Goal: Task Accomplishment & Management: Manage account settings

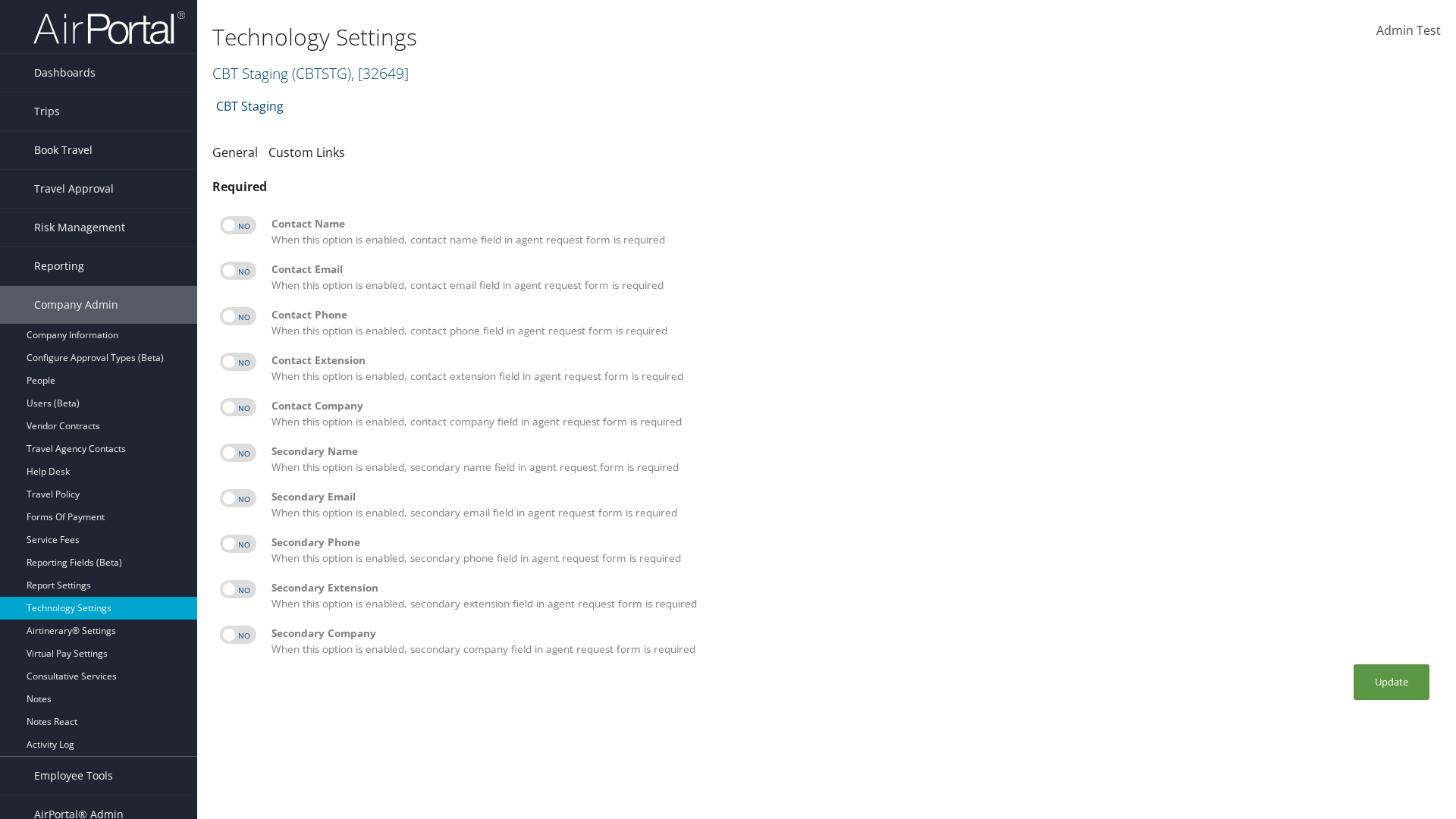
click at [238, 225] on label at bounding box center [238, 225] width 36 height 18
click at [238, 225] on input "checkbox" at bounding box center [231, 227] width 9 height 9
checkbox input "true"
click at [238, 271] on label at bounding box center [238, 270] width 36 height 18
click at [238, 271] on input "checkbox" at bounding box center [231, 273] width 9 height 9
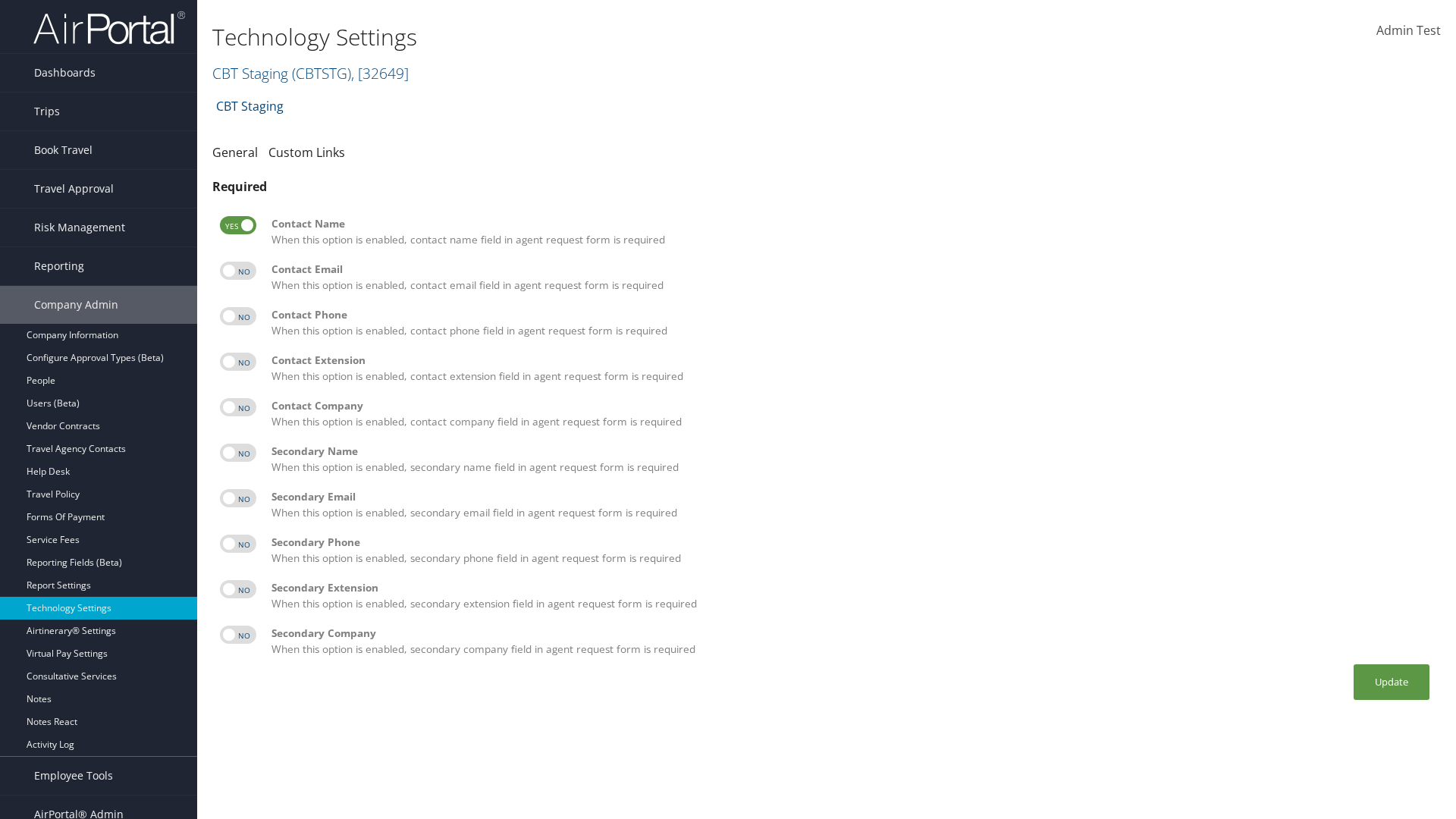
checkbox input "true"
click at [238, 317] on label at bounding box center [238, 316] width 36 height 18
click at [238, 317] on input "checkbox" at bounding box center [231, 318] width 9 height 9
checkbox input "true"
click at [238, 361] on label at bounding box center [238, 361] width 36 height 18
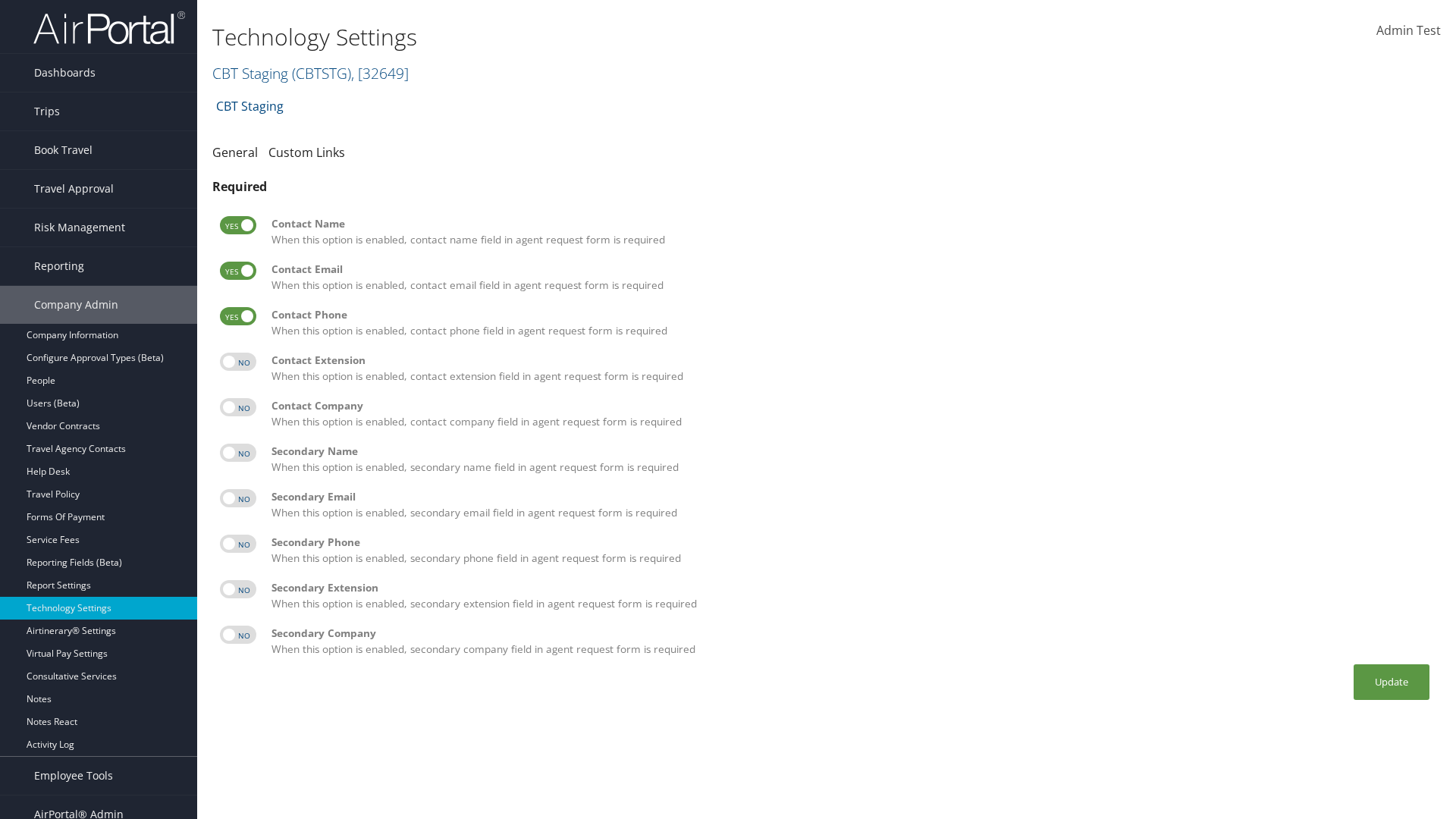
click at [238, 361] on input "checkbox" at bounding box center [231, 364] width 9 height 9
checkbox input "true"
click at [238, 407] on label at bounding box center [238, 407] width 36 height 18
click at [238, 407] on input "checkbox" at bounding box center [231, 410] width 9 height 9
checkbox input "true"
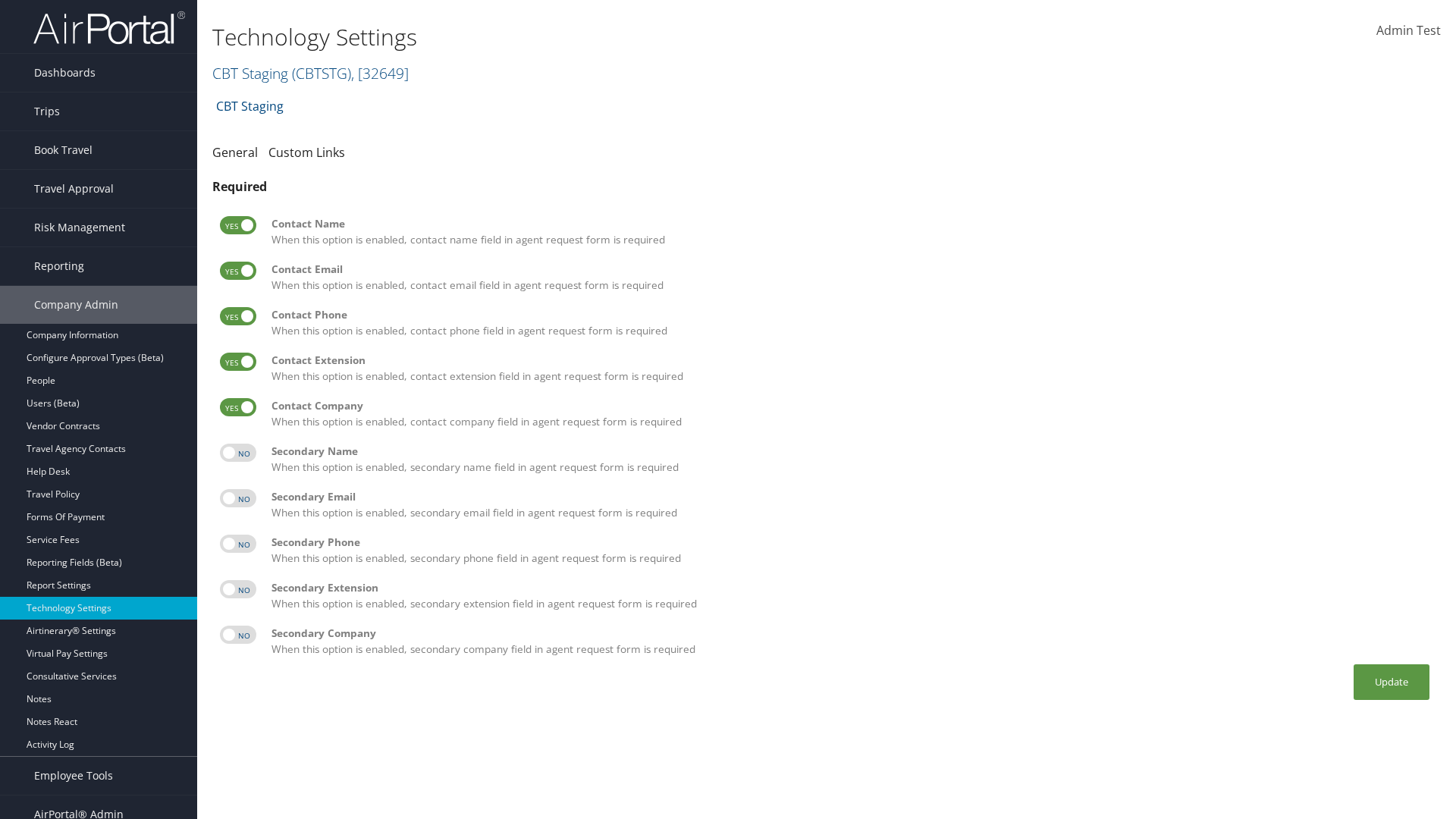
click at [238, 453] on label at bounding box center [238, 453] width 36 height 18
click at [238, 453] on input "checkbox" at bounding box center [231, 455] width 9 height 9
checkbox input "true"
click at [238, 498] on label at bounding box center [238, 497] width 36 height 18
click at [238, 498] on input "checkbox" at bounding box center [231, 500] width 9 height 9
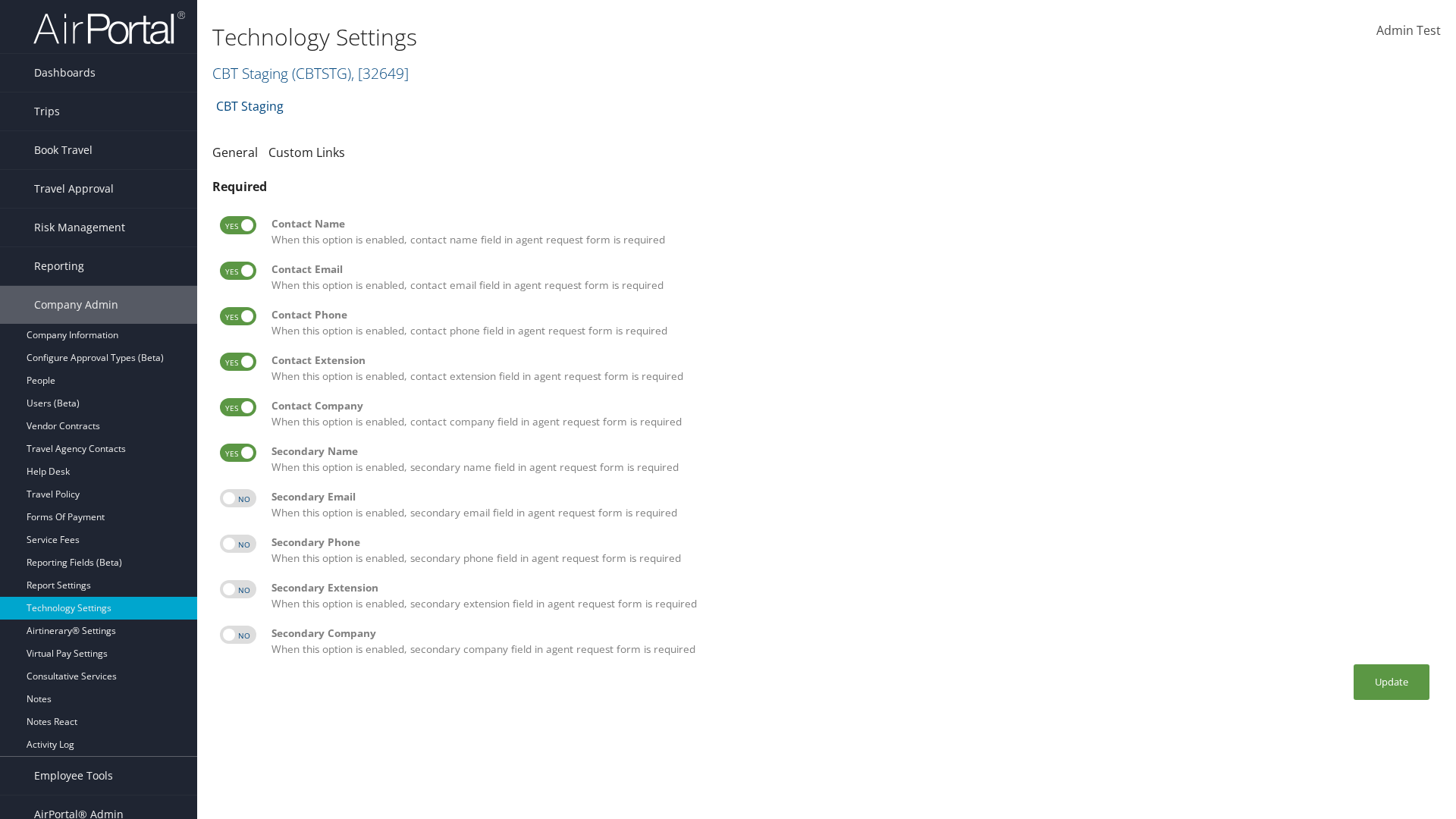
checkbox input "true"
click at [238, 544] on label at bounding box center [238, 543] width 36 height 18
click at [238, 544] on input "checkbox" at bounding box center [231, 545] width 9 height 9
checkbox input "true"
click at [238, 589] on label at bounding box center [238, 588] width 36 height 18
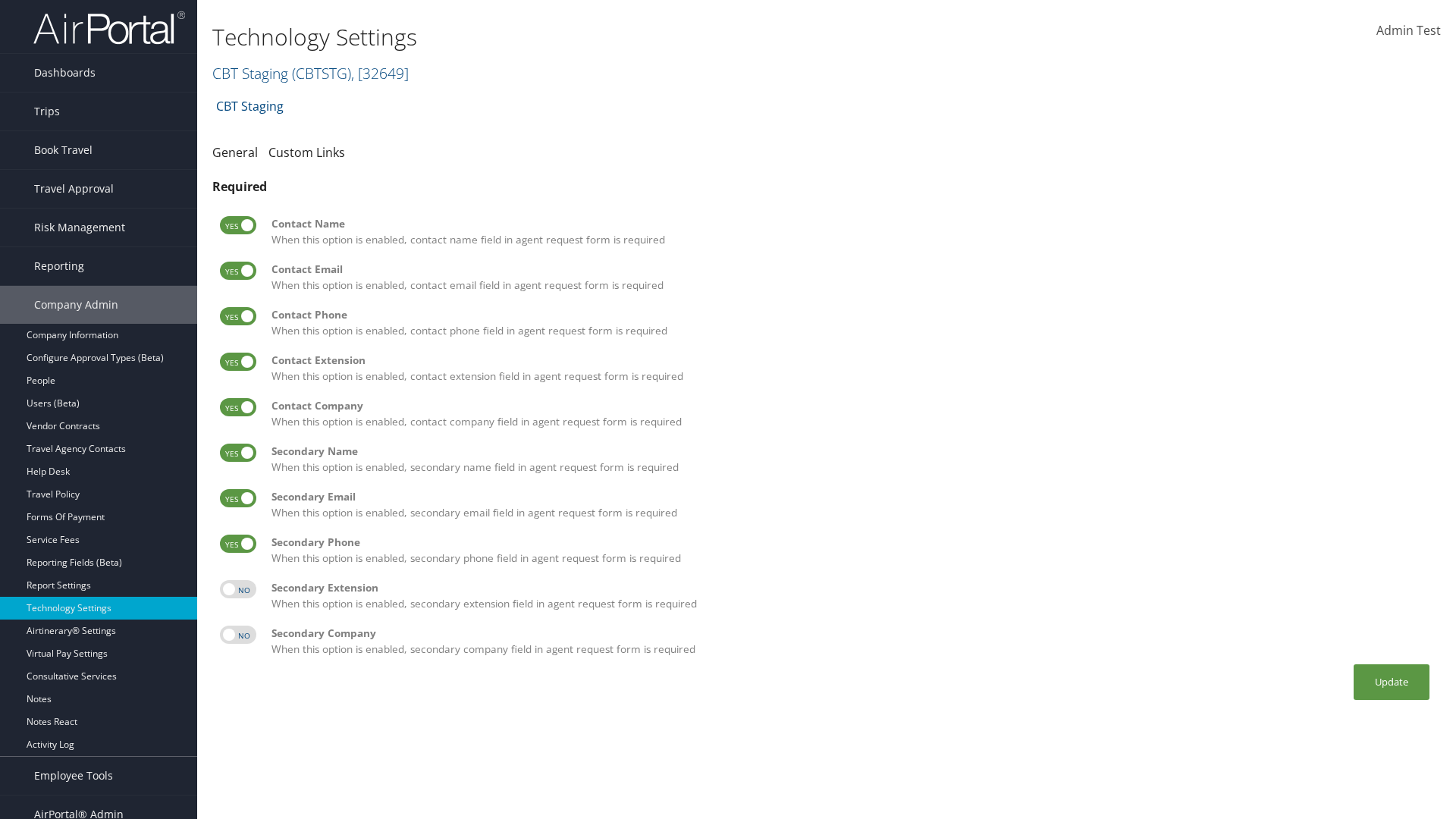
click at [238, 589] on input "checkbox" at bounding box center [231, 591] width 9 height 9
checkbox input "true"
click at [238, 635] on label at bounding box center [238, 634] width 36 height 18
click at [238, 635] on input "checkbox" at bounding box center [231, 637] width 9 height 9
checkbox input "true"
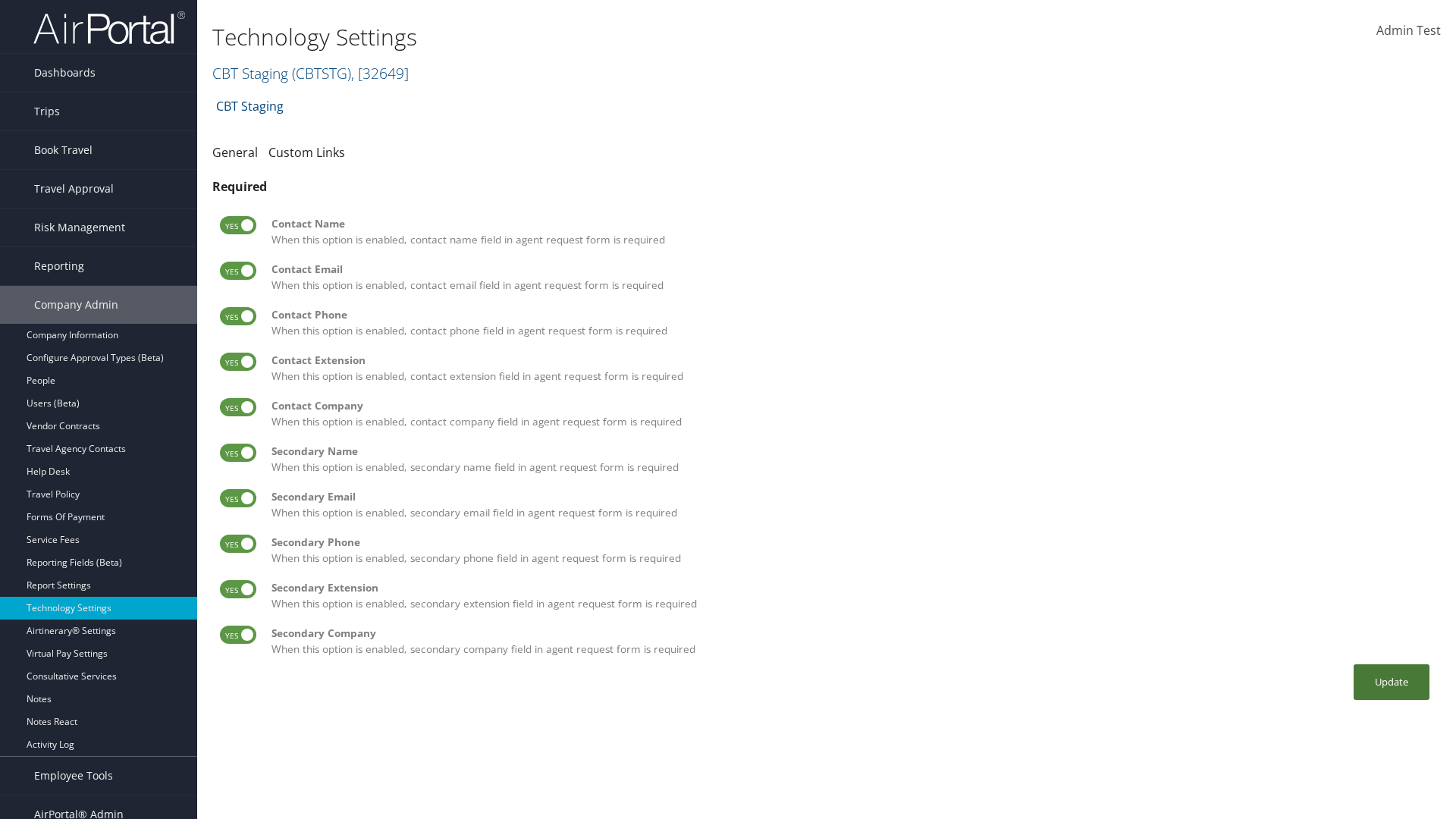
click at [1391, 681] on button "Update" at bounding box center [1391, 681] width 76 height 35
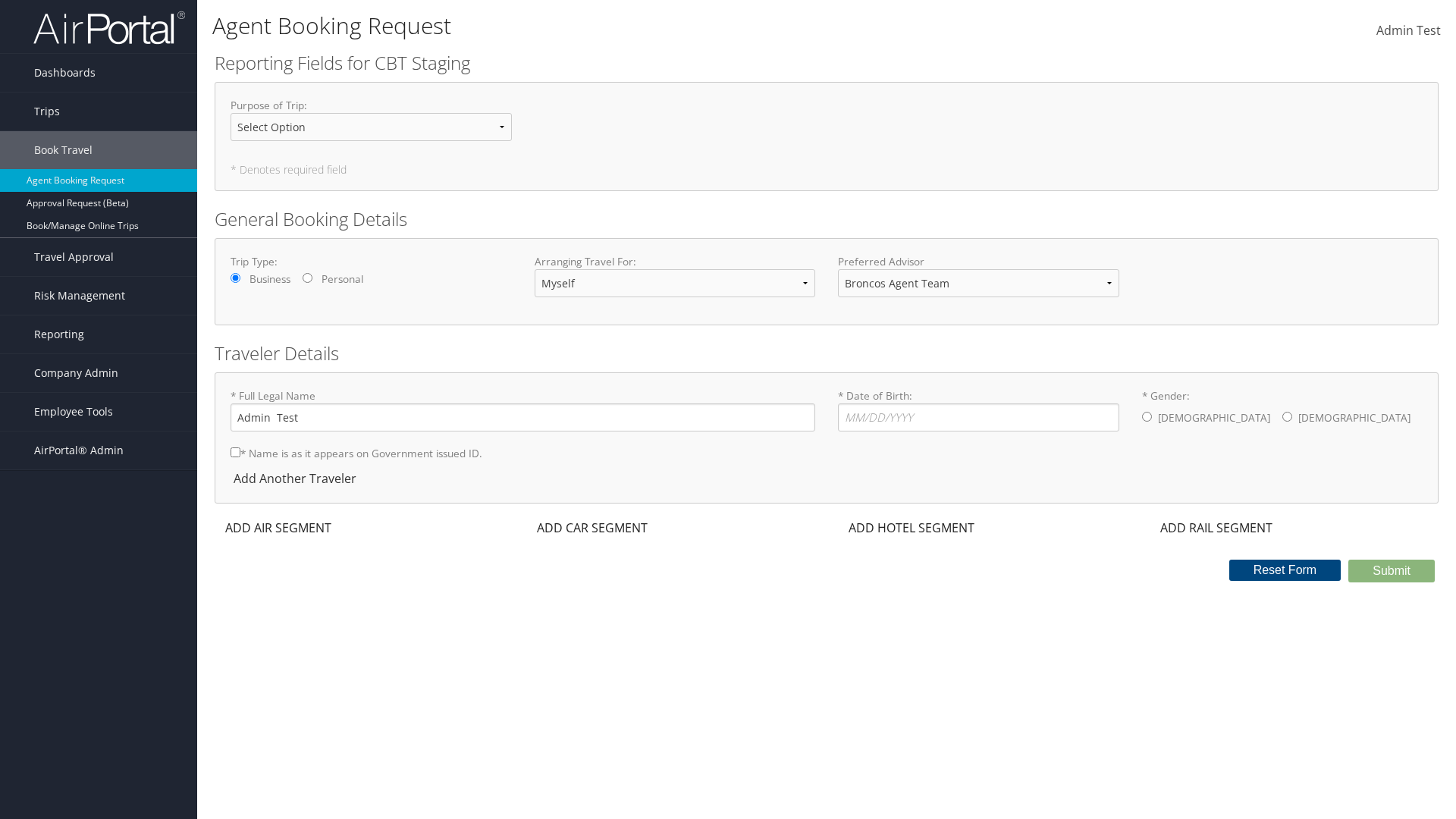
click at [278, 527] on div "ADD AIR SEGMENT" at bounding box center [276, 527] width 125 height 18
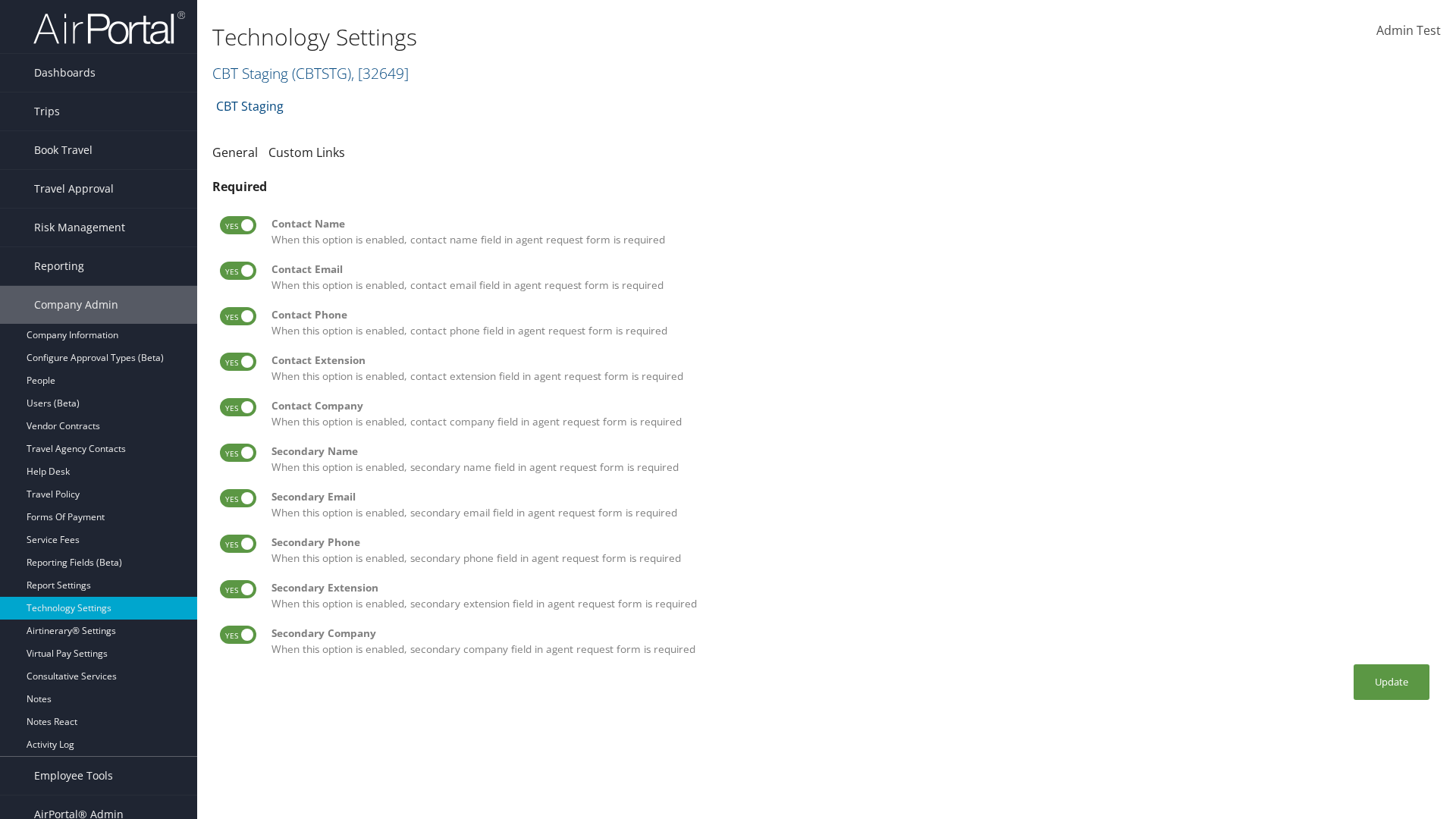
click at [238, 225] on label at bounding box center [238, 225] width 36 height 18
click at [238, 225] on input "checkbox" at bounding box center [231, 227] width 9 height 9
checkbox input "false"
click at [238, 271] on label at bounding box center [238, 270] width 36 height 18
click at [238, 271] on input "checkbox" at bounding box center [231, 273] width 9 height 9
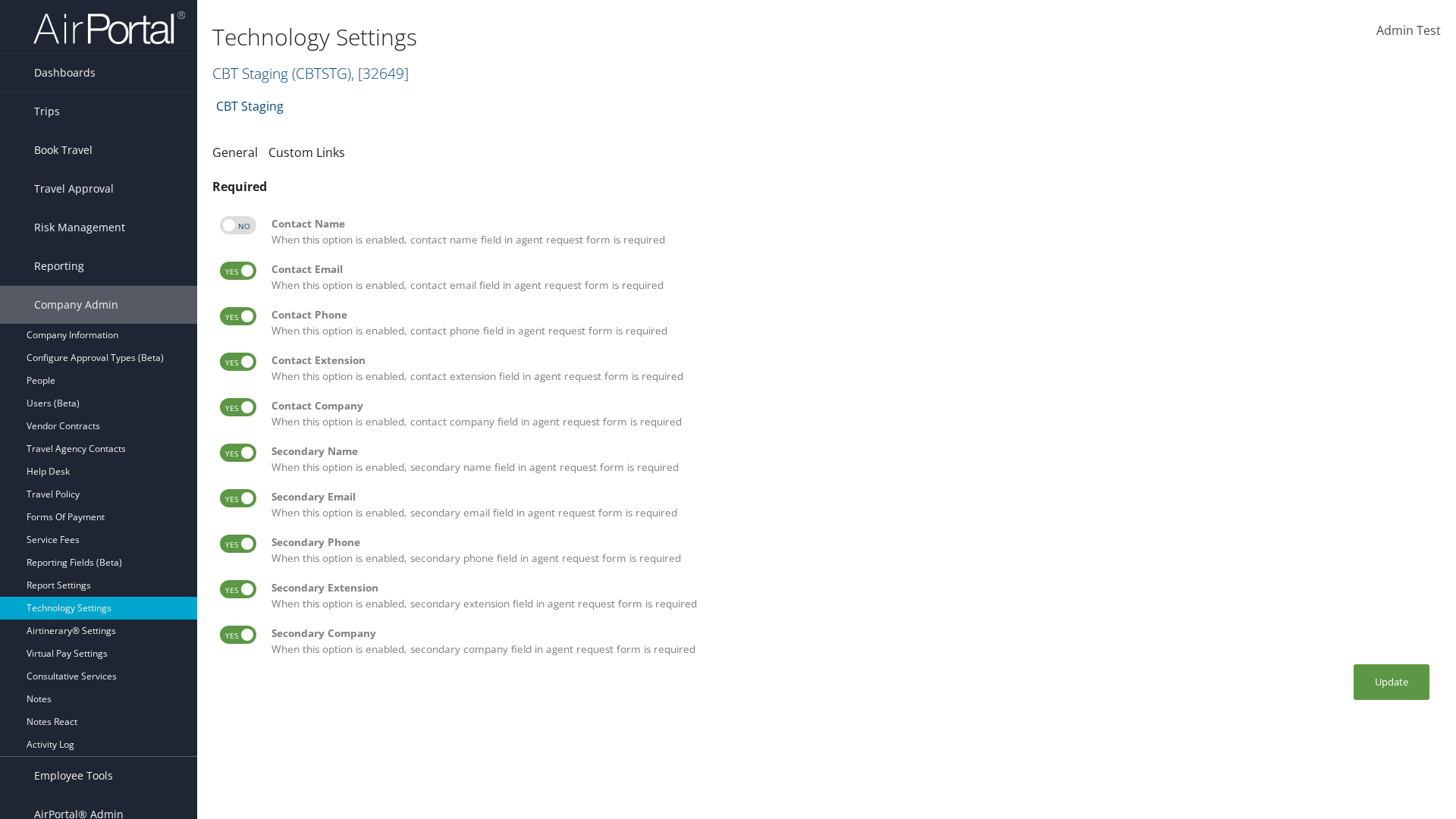
checkbox input "false"
click at [238, 317] on label at bounding box center [238, 316] width 36 height 18
click at [238, 317] on input "checkbox" at bounding box center [231, 318] width 9 height 9
checkbox input "false"
click at [238, 361] on label at bounding box center [238, 361] width 36 height 18
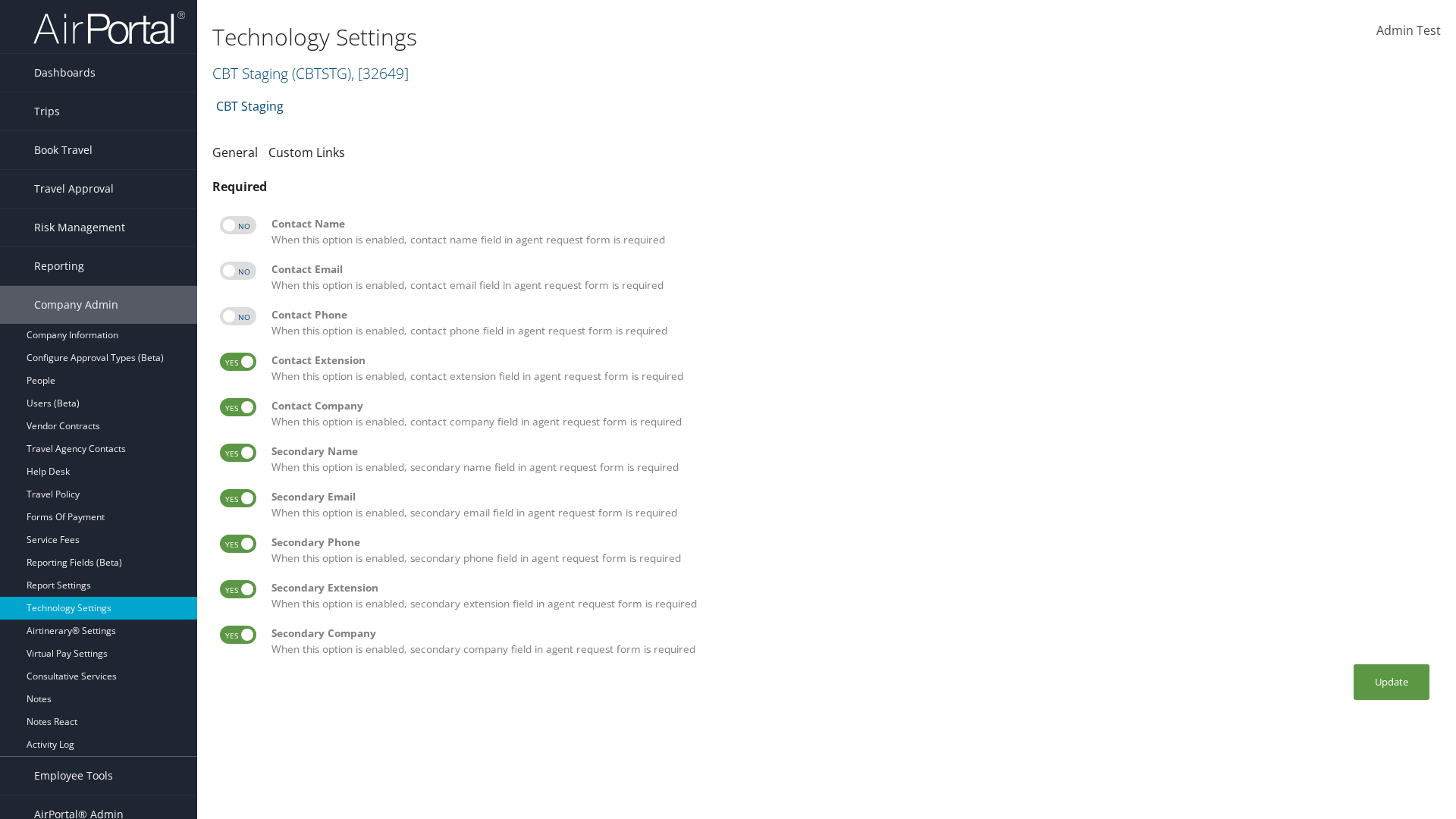
click at [238, 361] on input "checkbox" at bounding box center [231, 364] width 9 height 9
checkbox input "false"
click at [238, 407] on label at bounding box center [238, 407] width 36 height 18
click at [238, 407] on input "checkbox" at bounding box center [231, 410] width 9 height 9
checkbox input "false"
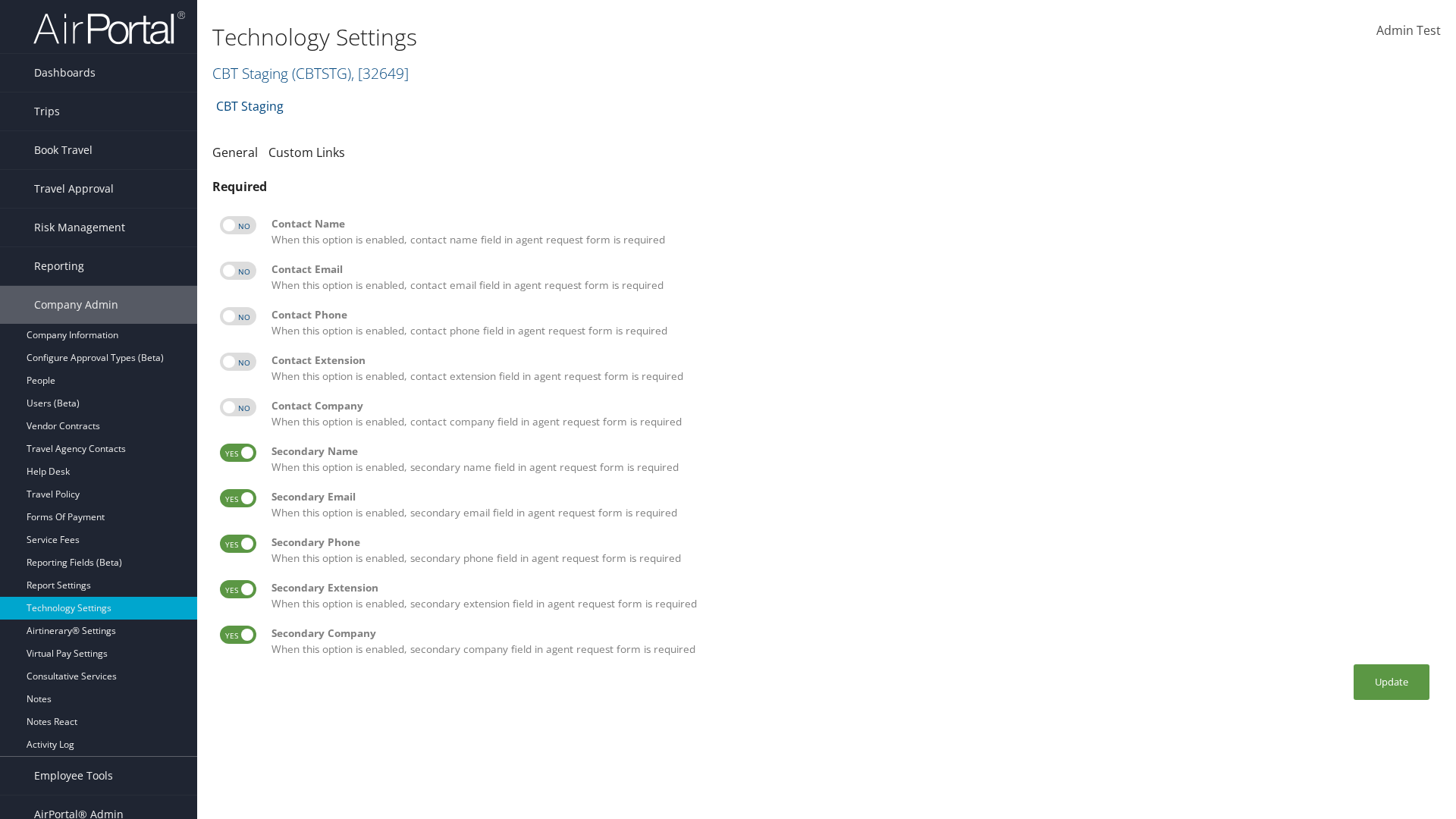
click at [238, 453] on label at bounding box center [238, 453] width 36 height 18
click at [238, 453] on input "checkbox" at bounding box center [231, 455] width 9 height 9
checkbox input "false"
click at [238, 498] on label at bounding box center [238, 497] width 36 height 18
click at [238, 498] on input "checkbox" at bounding box center [231, 500] width 9 height 9
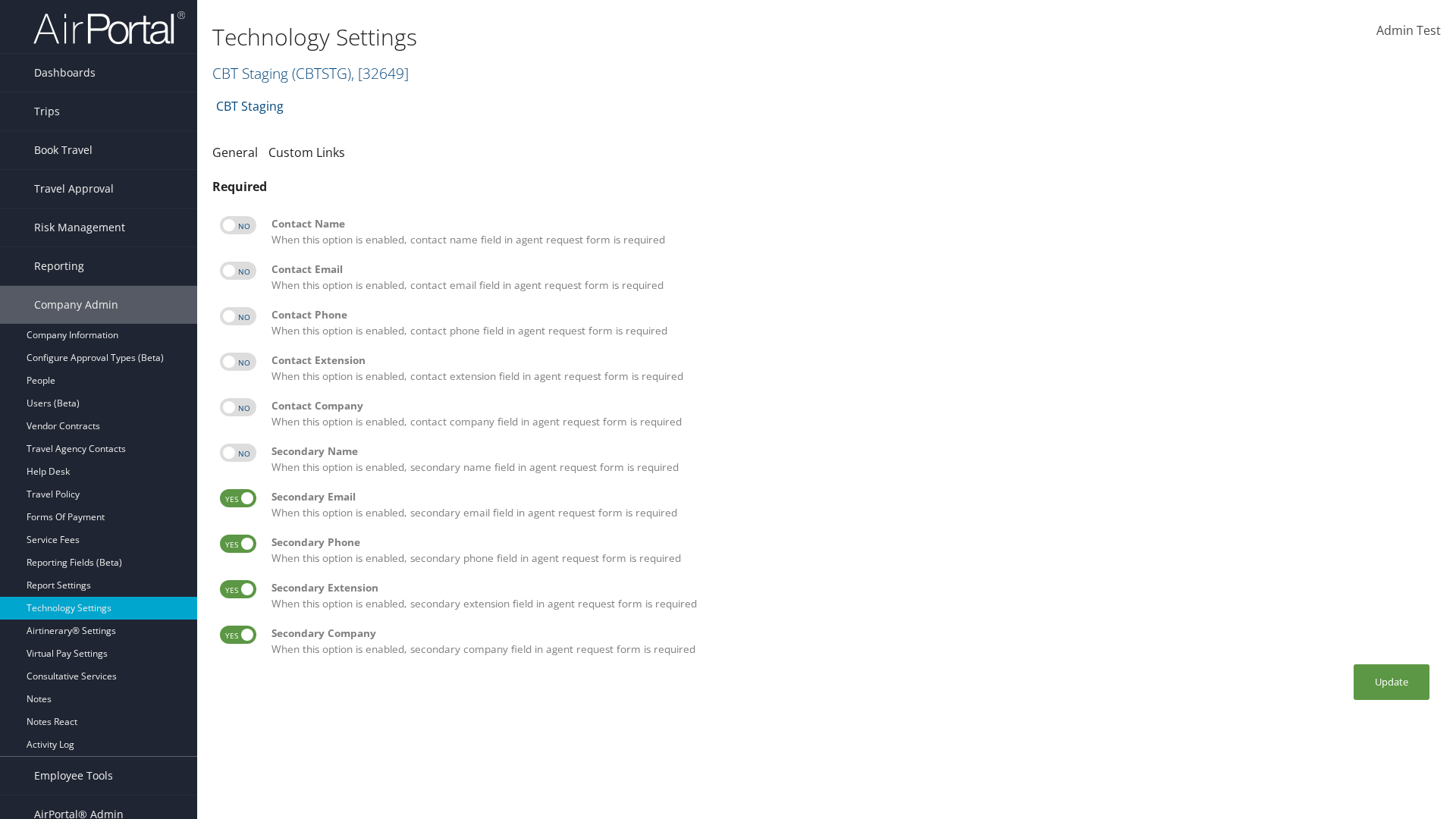
checkbox input "false"
click at [238, 544] on label at bounding box center [238, 543] width 36 height 18
click at [238, 544] on input "checkbox" at bounding box center [231, 545] width 9 height 9
checkbox input "false"
click at [238, 589] on label at bounding box center [238, 588] width 36 height 18
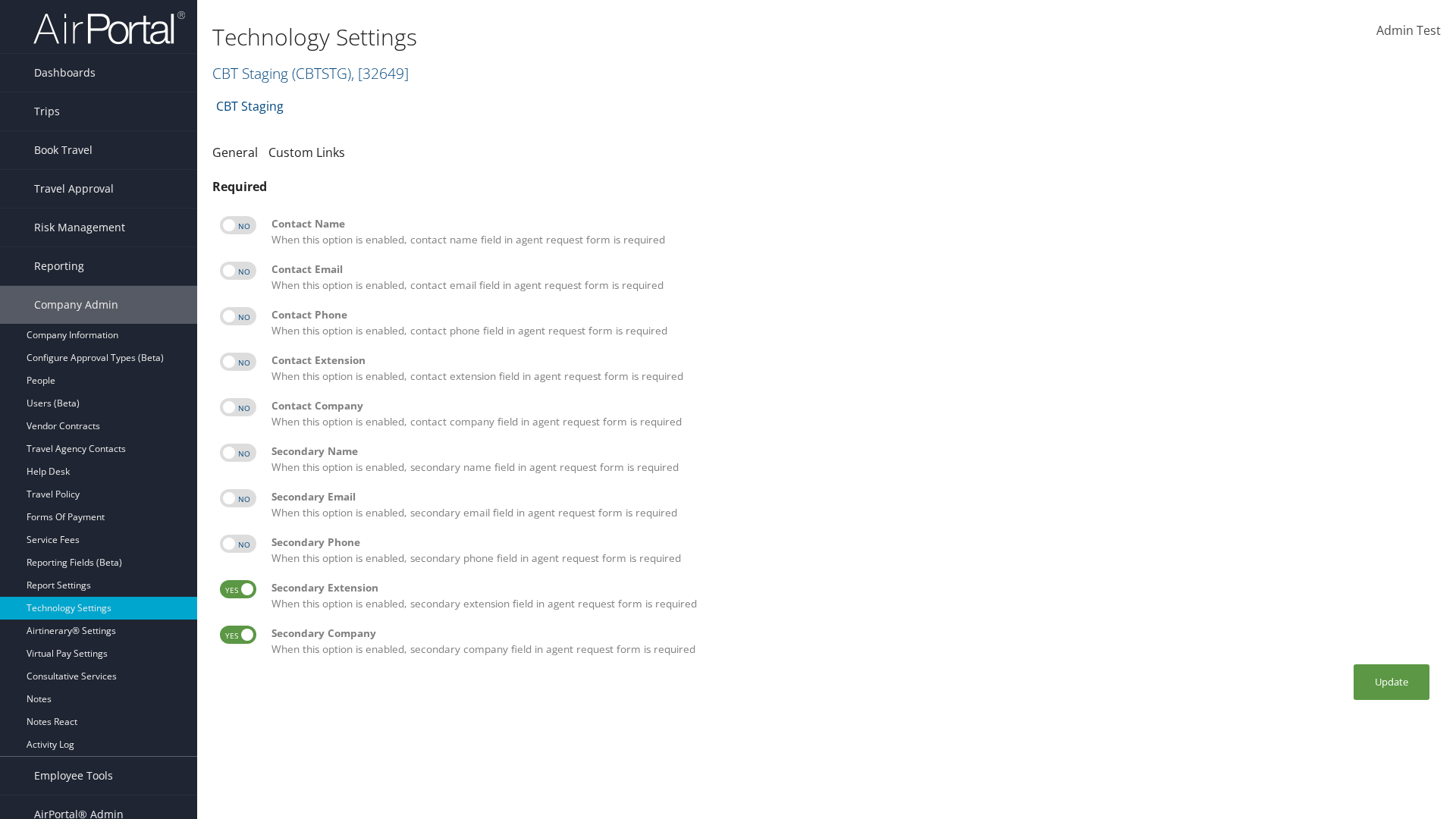
click at [238, 589] on input "checkbox" at bounding box center [231, 591] width 9 height 9
checkbox input "false"
click at [238, 635] on label at bounding box center [238, 634] width 36 height 18
click at [238, 635] on input "checkbox" at bounding box center [231, 637] width 9 height 9
checkbox input "false"
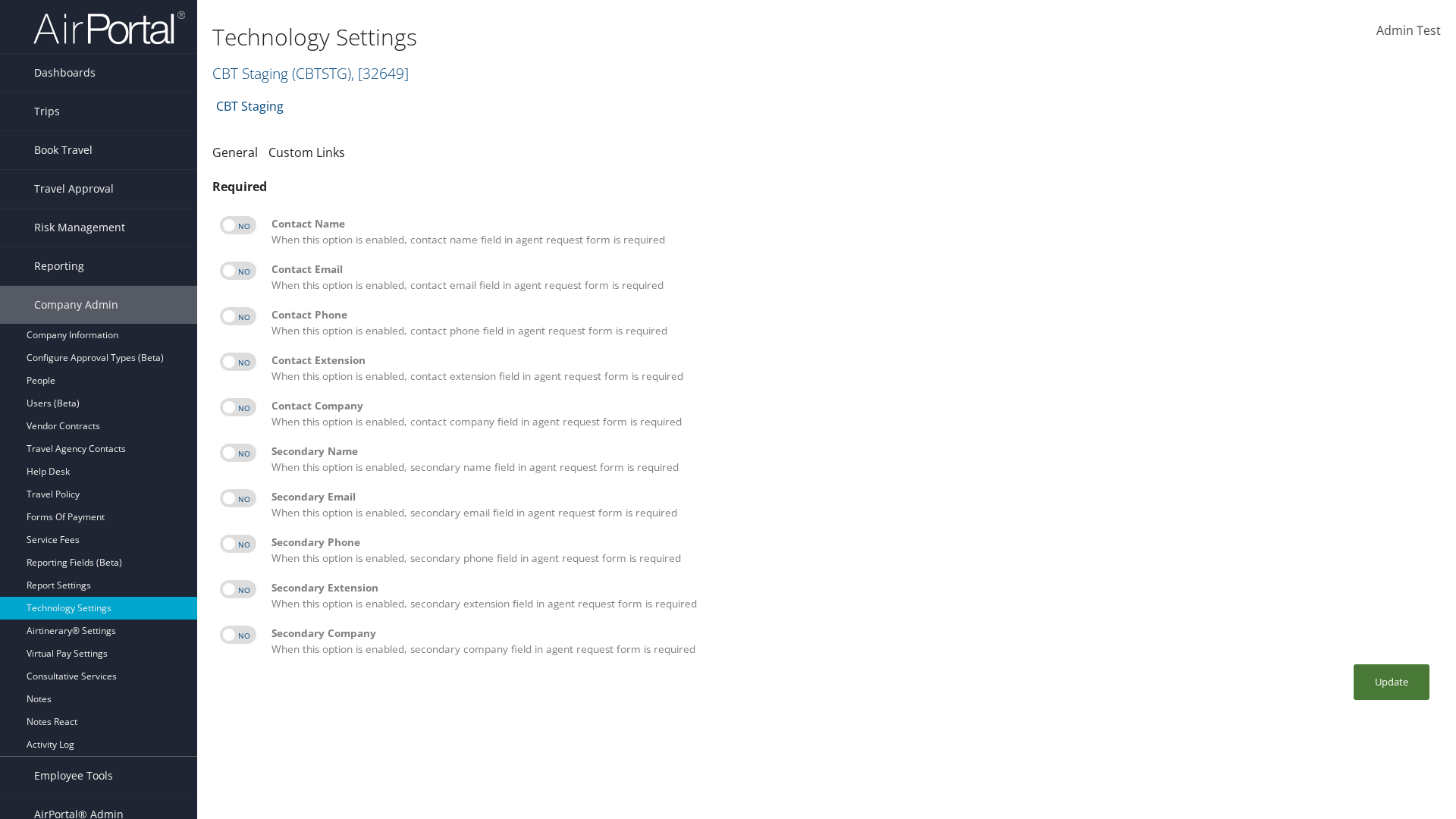
click at [1391, 681] on button "Update" at bounding box center [1391, 681] width 76 height 35
